Goal: Task Accomplishment & Management: Use online tool/utility

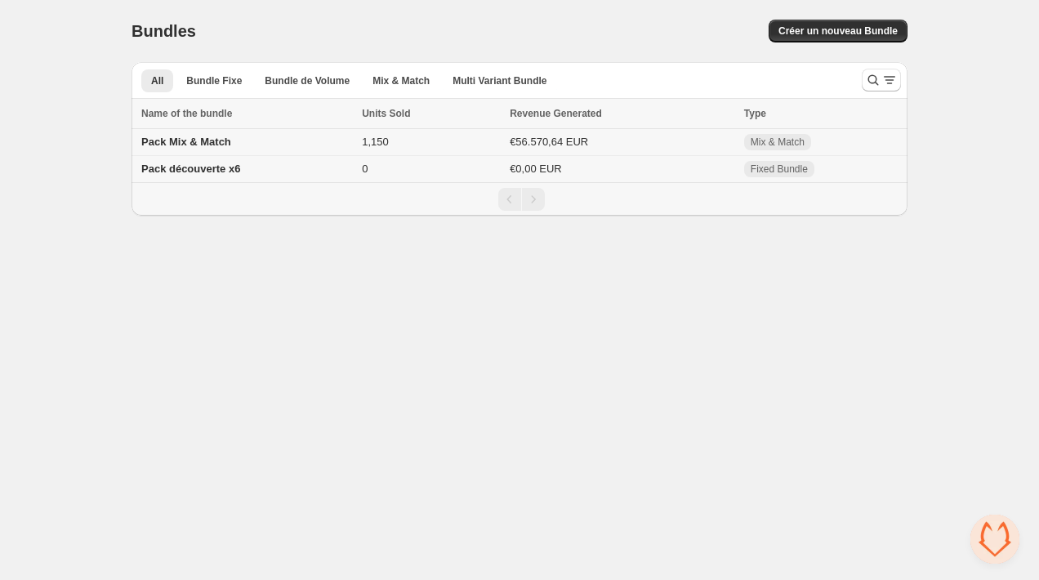
click at [463, 144] on td "1,150" at bounding box center [431, 142] width 148 height 27
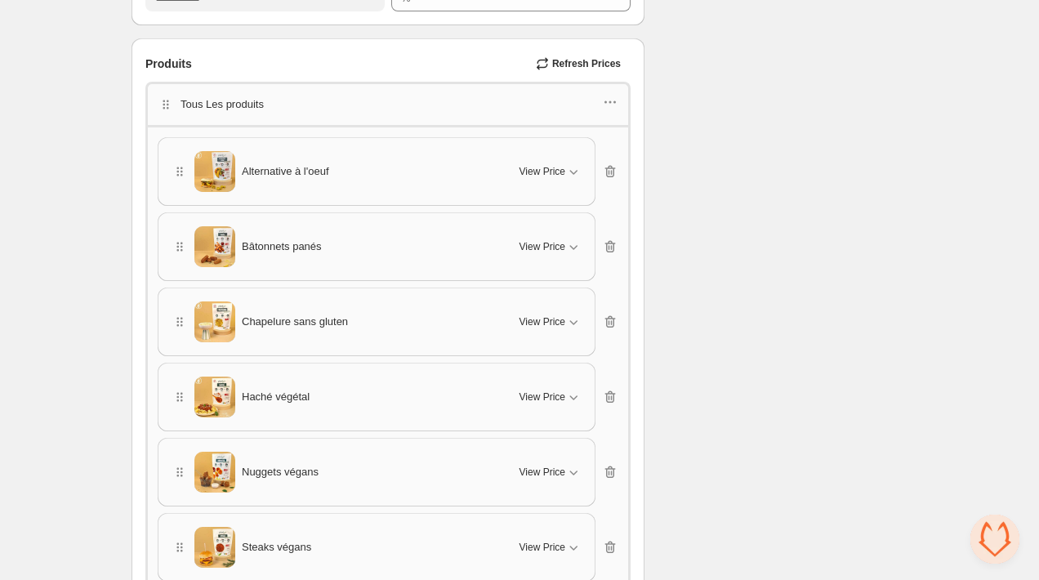
scroll to position [989, 0]
click at [615, 99] on icon "button" at bounding box center [610, 103] width 16 height 16
click at [626, 151] on button "Edit products" at bounding box center [607, 160] width 119 height 26
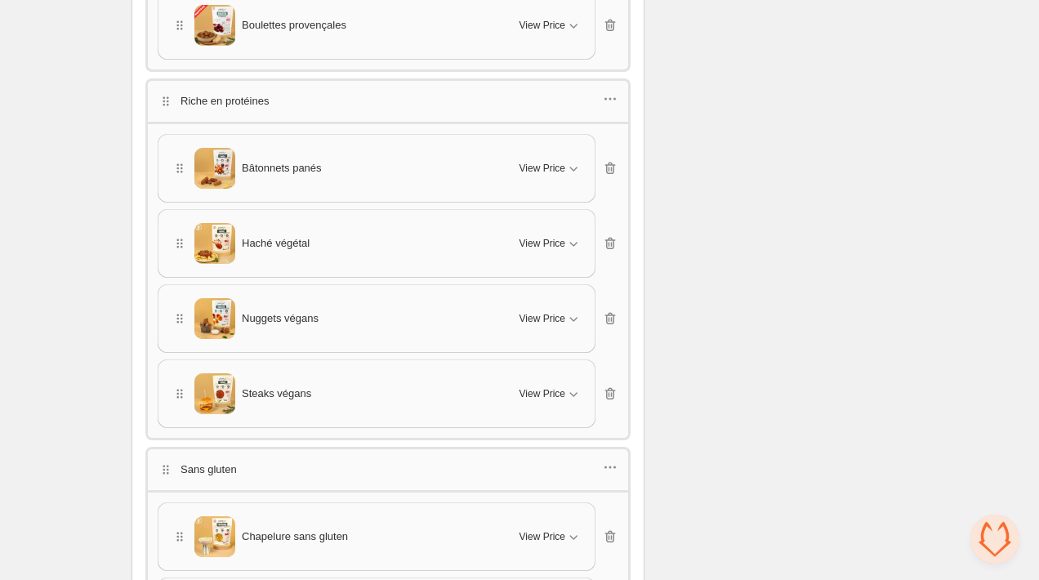
scroll to position [1699, 0]
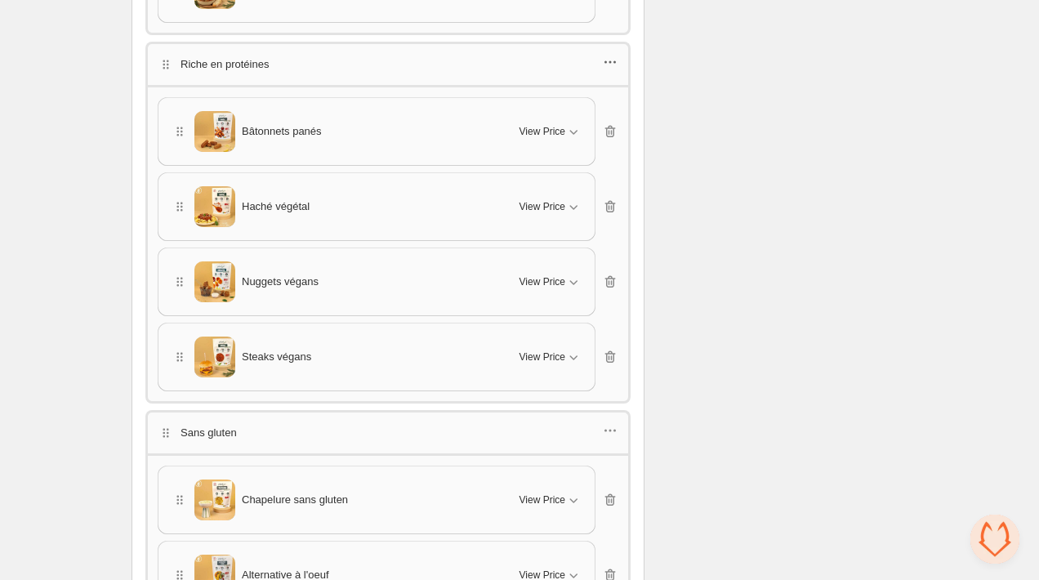
click at [610, 60] on icon "button" at bounding box center [610, 62] width 16 height 16
click at [603, 114] on span "Edit products" at bounding box center [618, 115] width 88 height 16
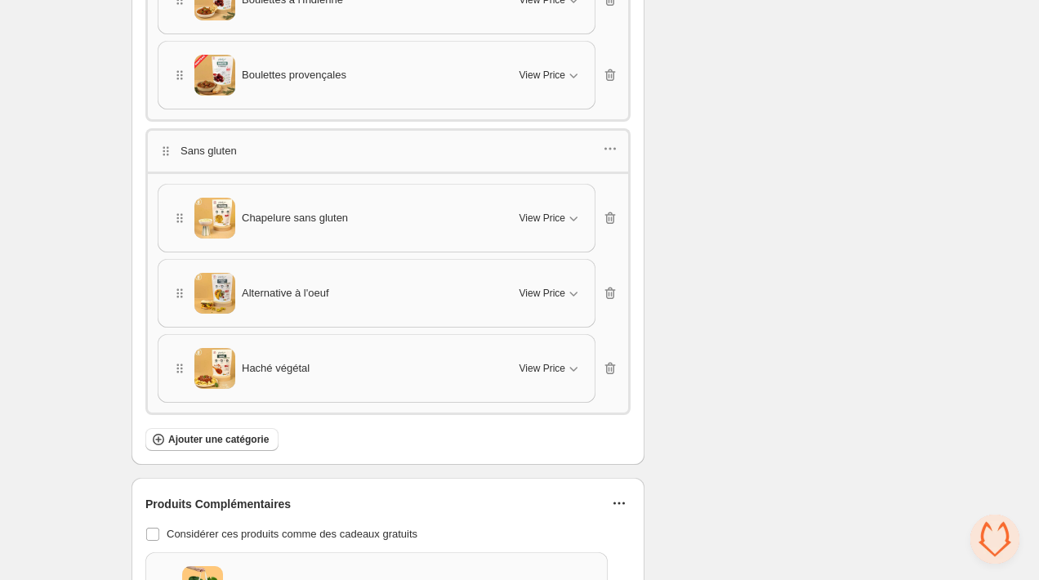
scroll to position [2153, 0]
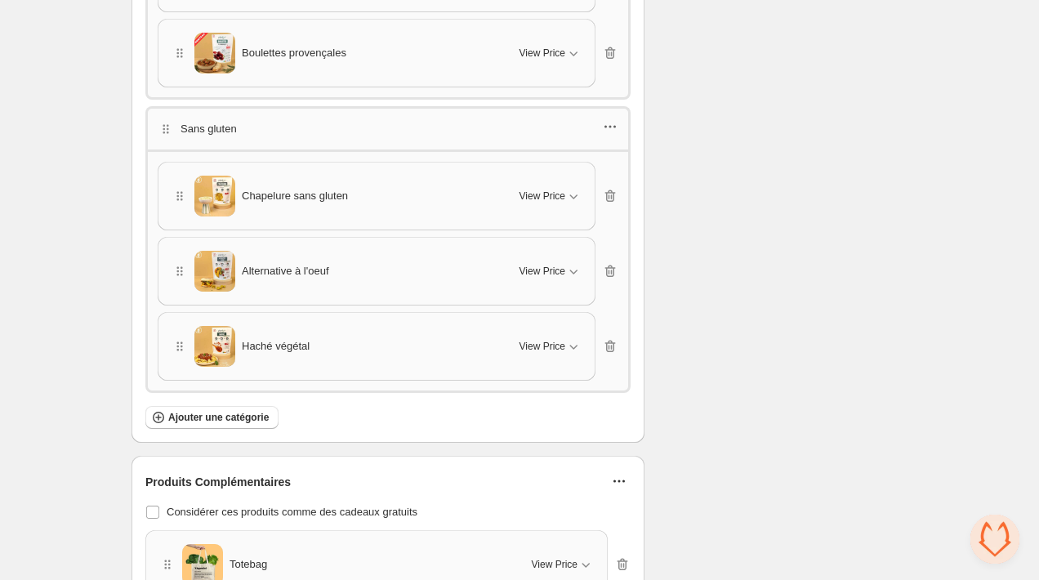
click at [607, 118] on icon "button" at bounding box center [610, 126] width 16 height 16
click at [622, 174] on span "Edit products" at bounding box center [618, 176] width 88 height 16
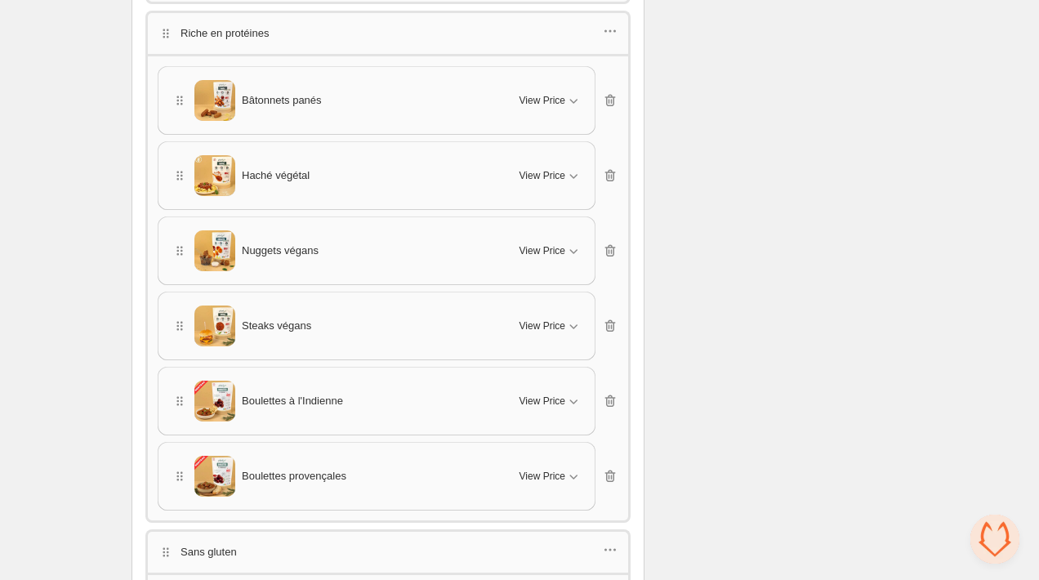
scroll to position [1724, 0]
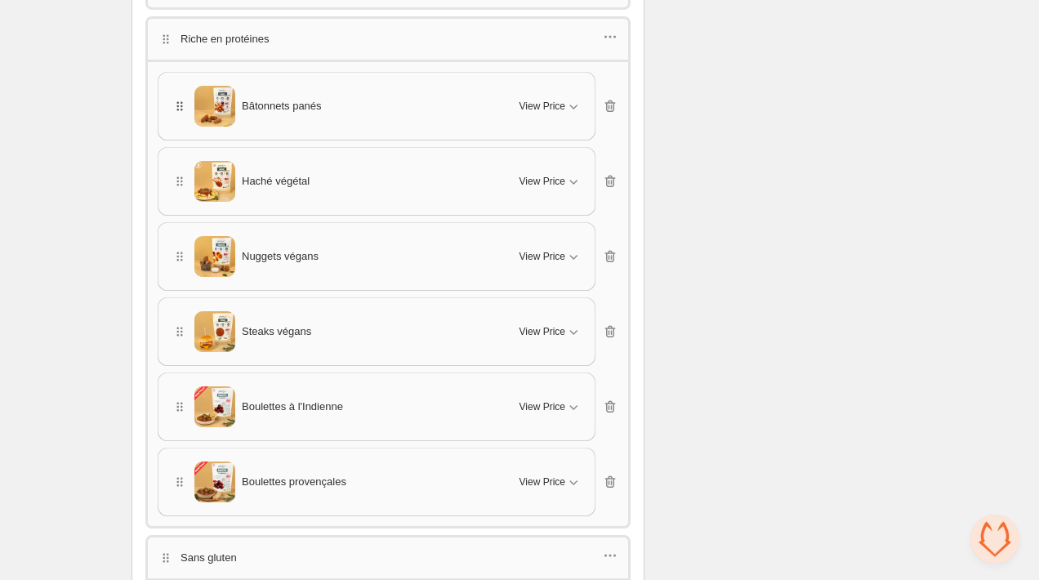
drag, startPoint x: 179, startPoint y: 171, endPoint x: 179, endPoint y: 97, distance: 73.5
click at [179, 97] on div "Bâtonnets panés View Price Cancel Apply Select All Bâtonnets panés - Default Ti…" at bounding box center [388, 294] width 461 height 445
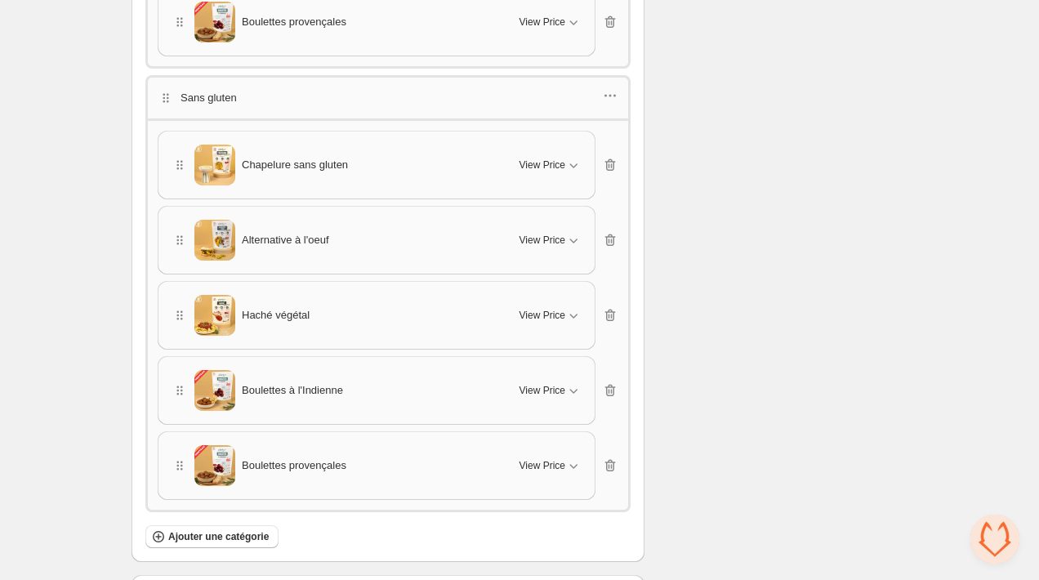
scroll to position [2192, 0]
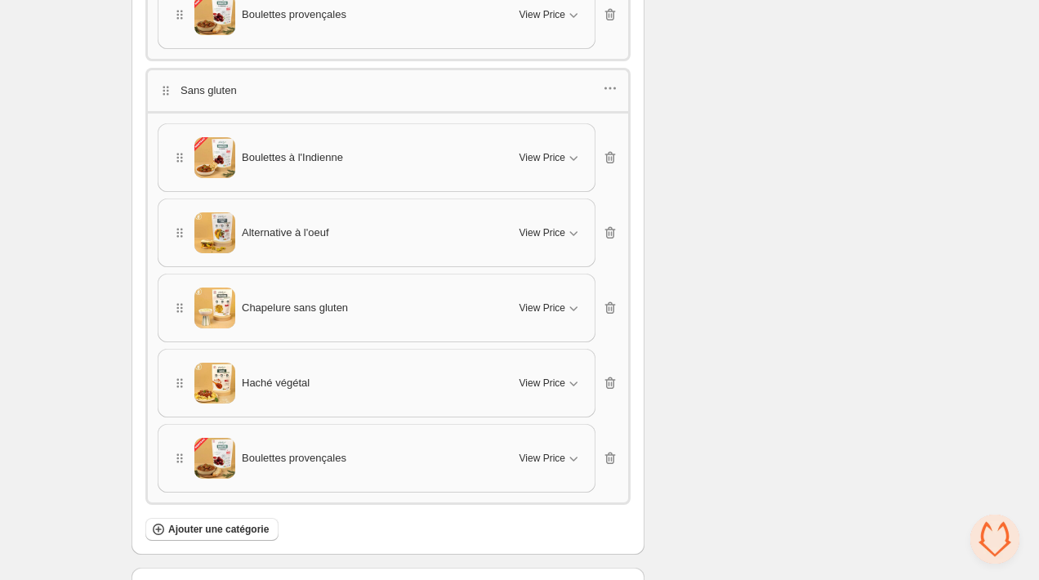
drag, startPoint x: 181, startPoint y: 441, endPoint x: 181, endPoint y: 312, distance: 129.1
click at [181, 312] on div "Boulettes à l'Indienne View Price Cancel Apply Select All Boulettes à l'Indienn…" at bounding box center [388, 307] width 461 height 369
drag, startPoint x: 177, startPoint y: 367, endPoint x: 177, endPoint y: 253, distance: 113.6
click at [177, 253] on div "Boulettes à l'Indienne View Price Cancel Apply Select All Boulettes à l'Indienn…" at bounding box center [388, 307] width 461 height 369
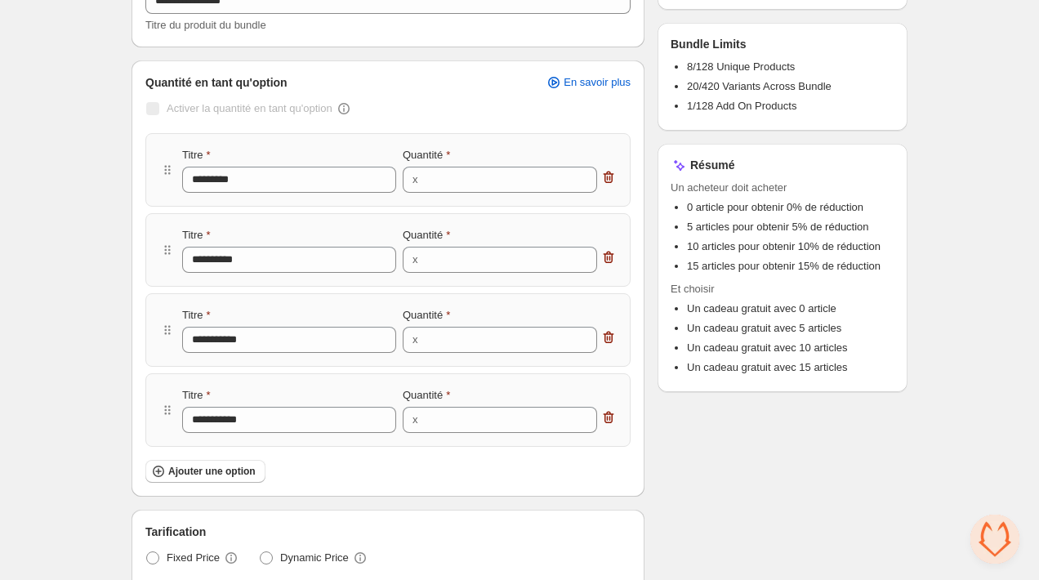
scroll to position [0, 0]
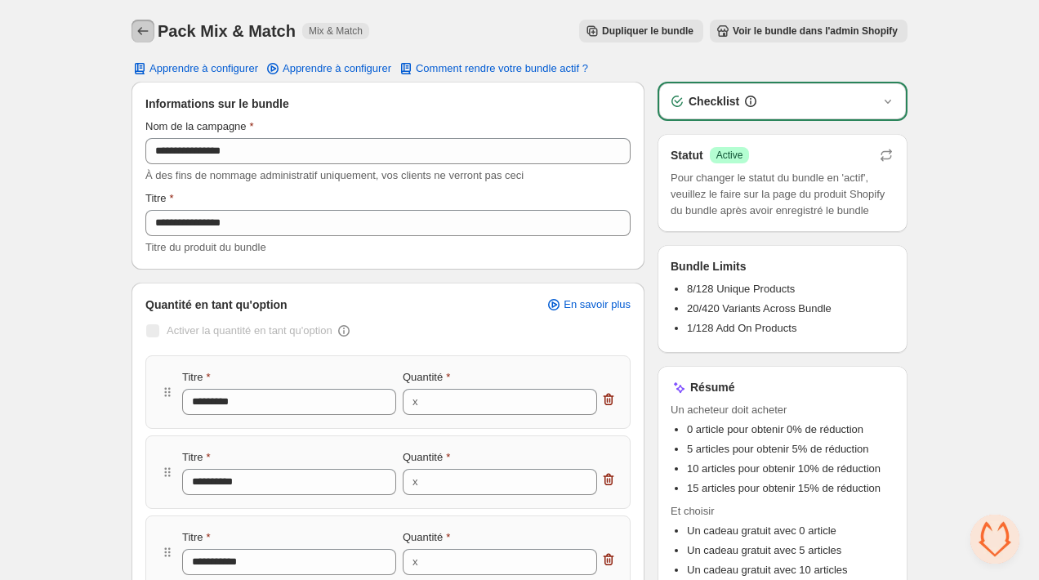
click at [145, 28] on icon "Back" at bounding box center [143, 31] width 16 height 16
